Goal: Check status: Check status

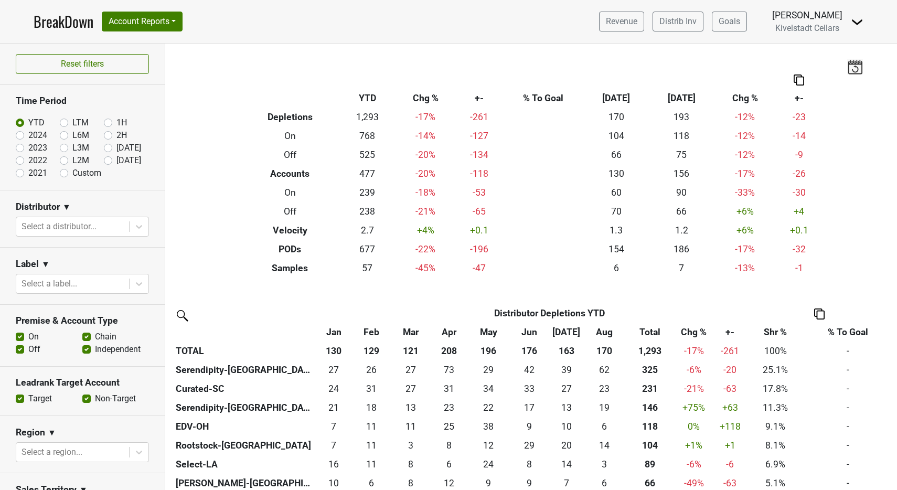
scroll to position [126, 0]
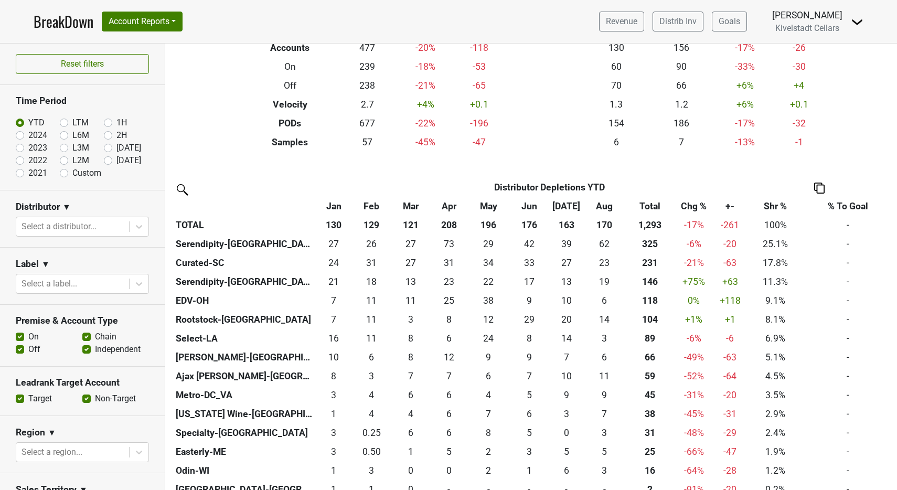
click at [72, 172] on label "Custom" at bounding box center [86, 173] width 29 height 13
click at [65, 172] on input "Custom" at bounding box center [81, 172] width 42 height 10
radio input "true"
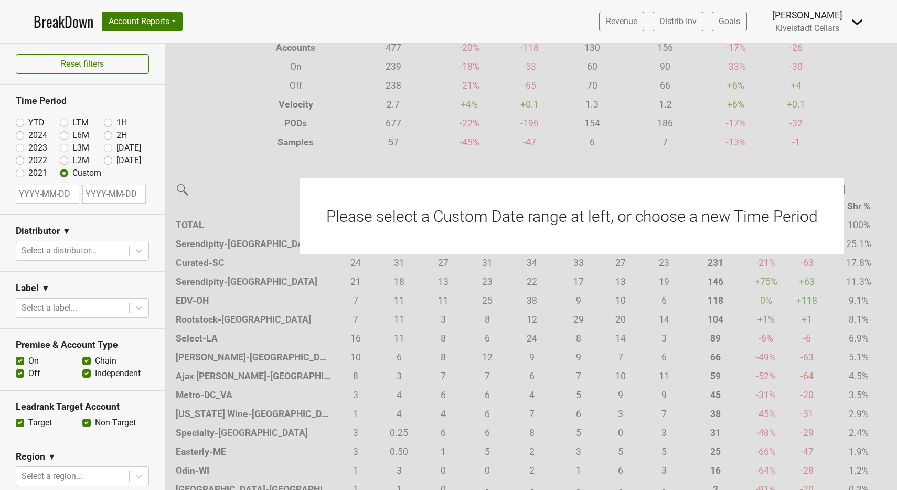
click at [61, 195] on input "text" at bounding box center [47, 194] width 63 height 19
select select "8"
select select "2025"
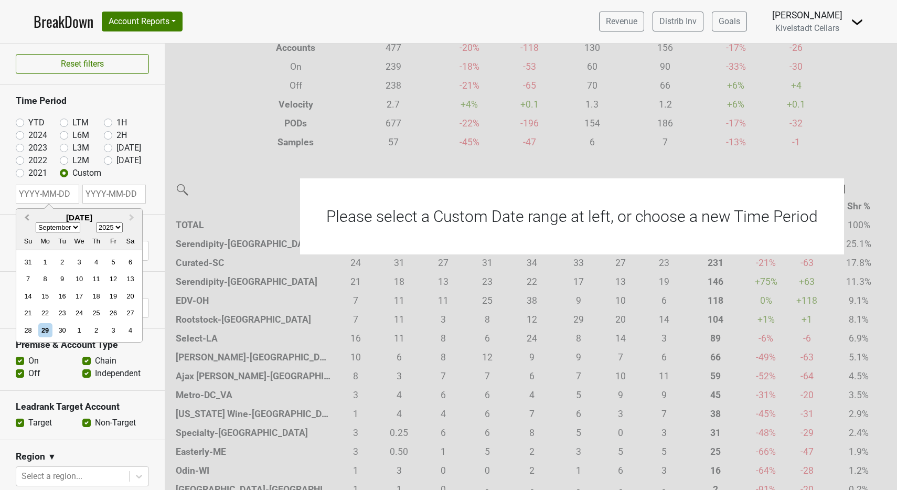
click at [27, 216] on span "Previous Month" at bounding box center [27, 218] width 0 height 12
click at [132, 219] on span "Next Month" at bounding box center [132, 218] width 0 height 12
select select "6"
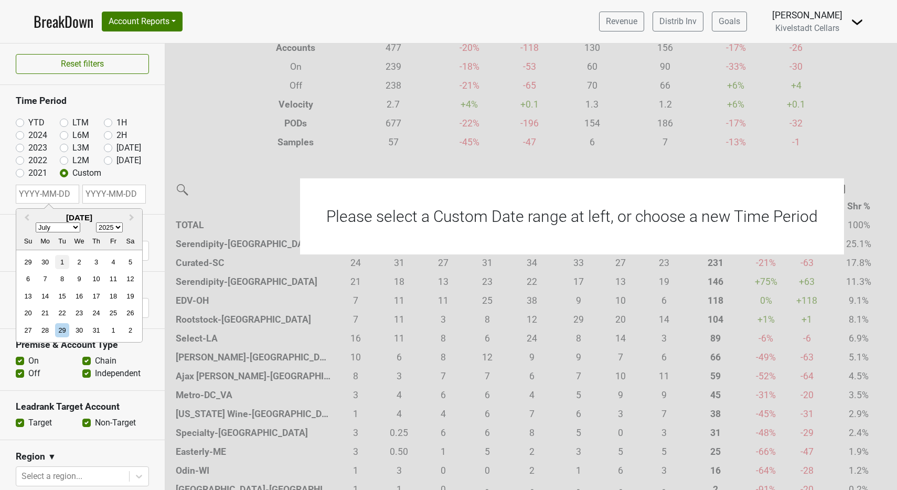
click at [59, 262] on div "1" at bounding box center [62, 262] width 14 height 14
type input "[DATE]"
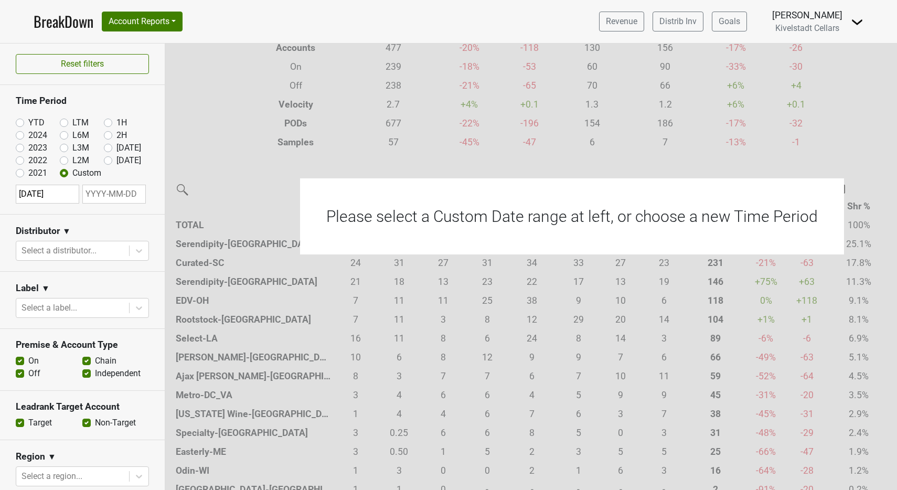
select select "8"
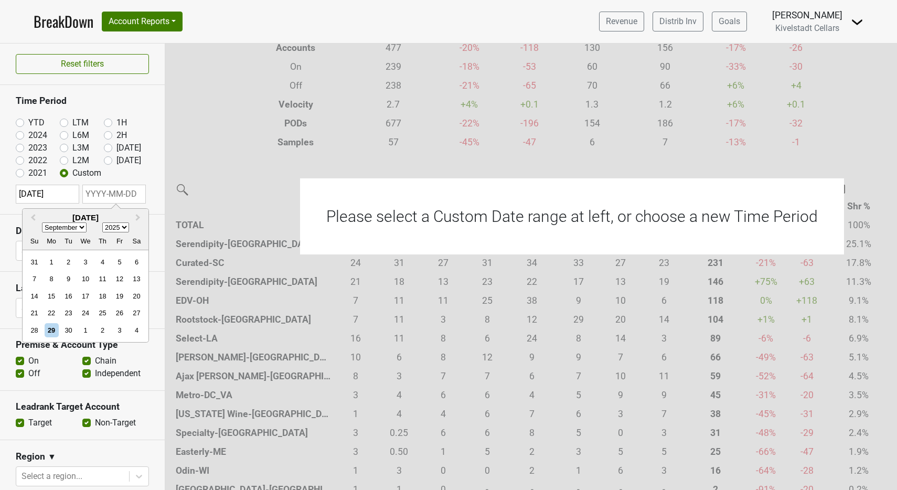
click at [115, 195] on input "text" at bounding box center [113, 194] width 63 height 19
click at [35, 260] on div "31" at bounding box center [34, 262] width 14 height 14
type input "[DATE]"
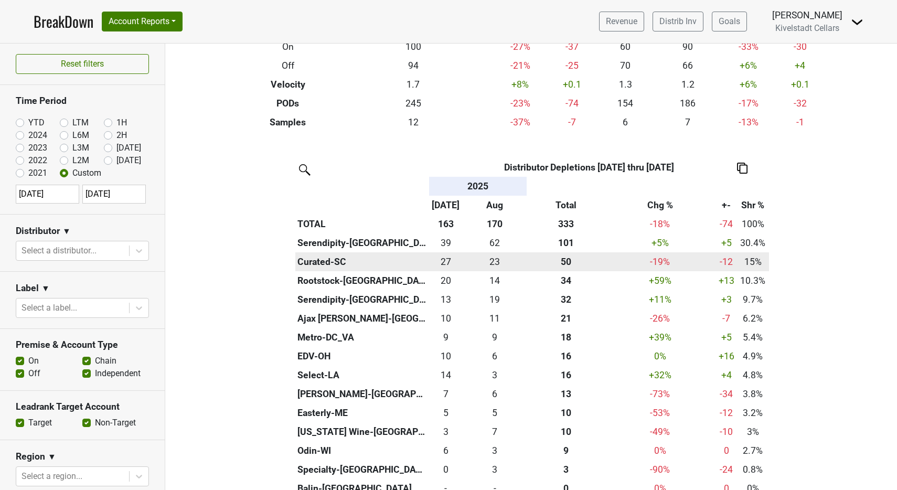
scroll to position [141, 0]
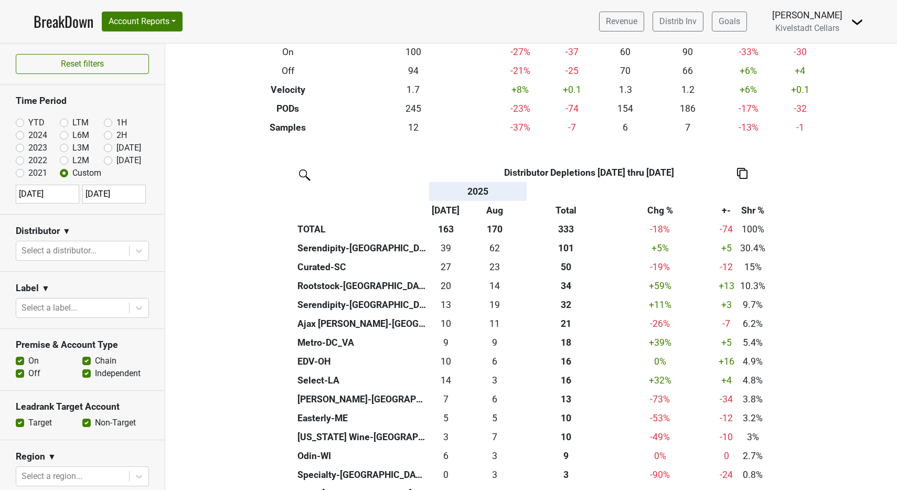
click at [37, 186] on input "[DATE]" at bounding box center [47, 194] width 63 height 19
select select "6"
select select "2025"
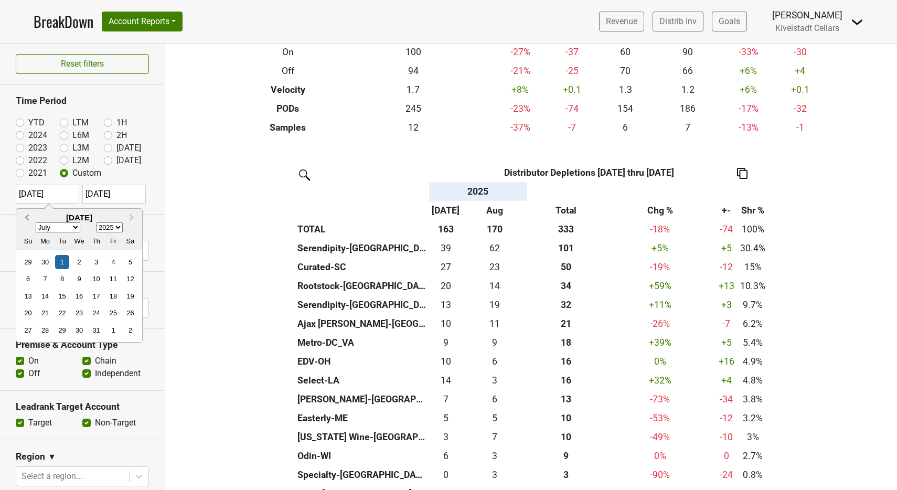
click at [26, 219] on button "Previous Month" at bounding box center [25, 218] width 17 height 17
select select "5"
click at [24, 262] on div "1" at bounding box center [28, 262] width 14 height 14
type input "[DATE]"
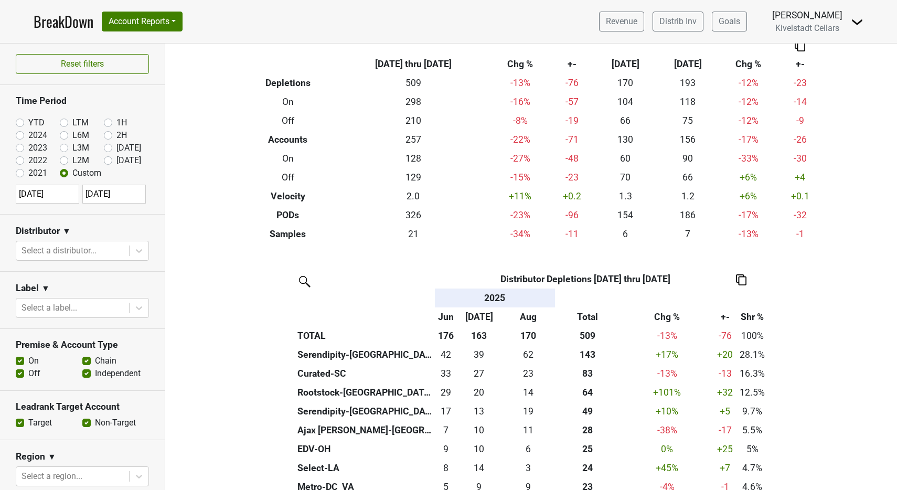
scroll to position [30, 0]
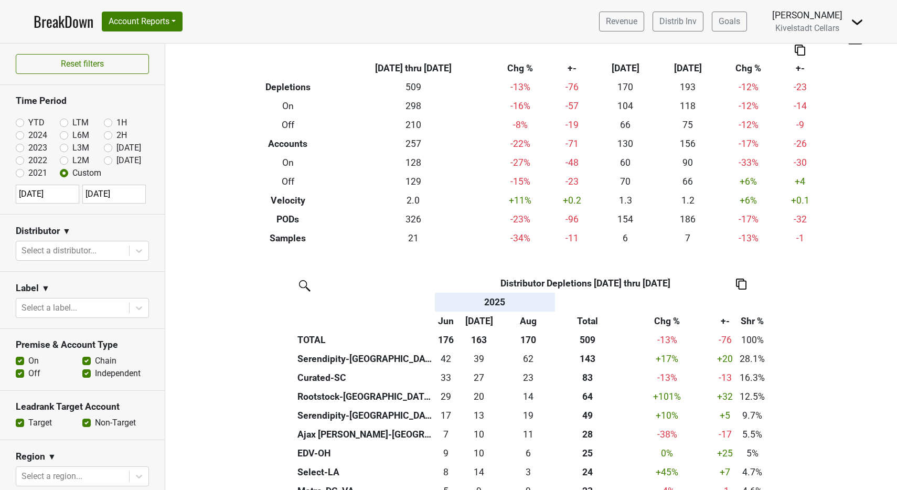
select select "5"
select select "2025"
